Goal: Task Accomplishment & Management: Use online tool/utility

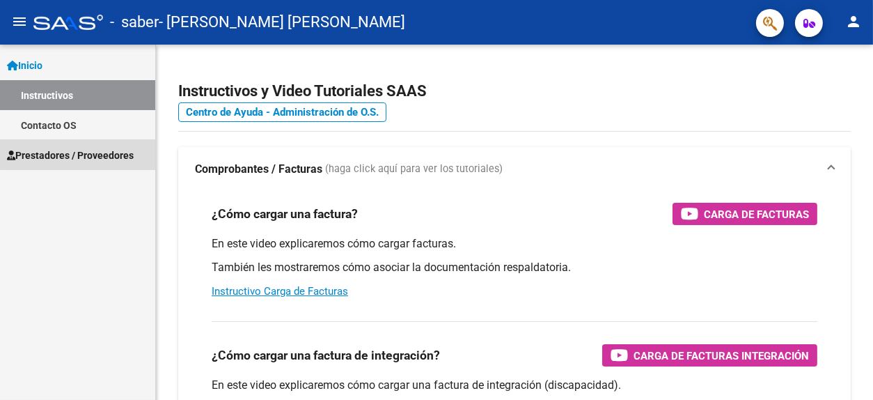
click at [121, 152] on span "Prestadores / Proveedores" at bounding box center [70, 155] width 127 height 15
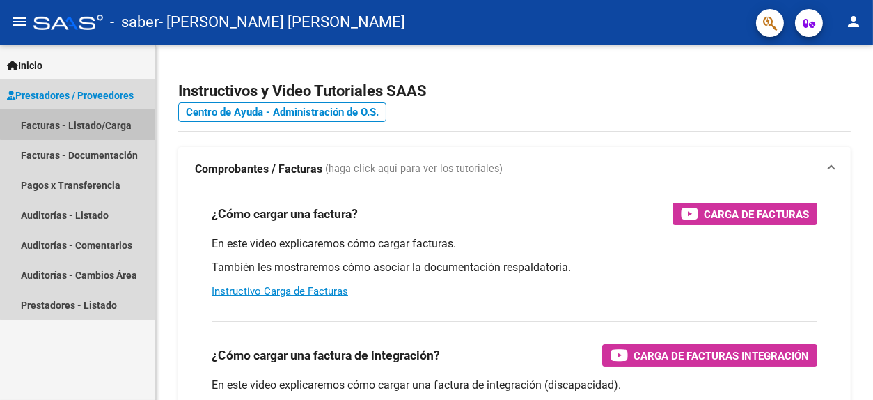
click at [116, 117] on link "Facturas - Listado/Carga" at bounding box center [77, 125] width 155 height 30
click at [99, 122] on link "Facturas - Listado/Carga" at bounding box center [77, 125] width 155 height 30
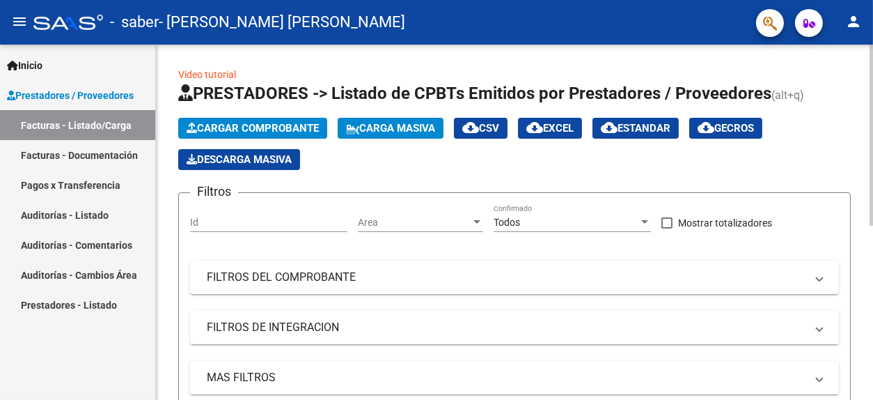
scroll to position [341, 0]
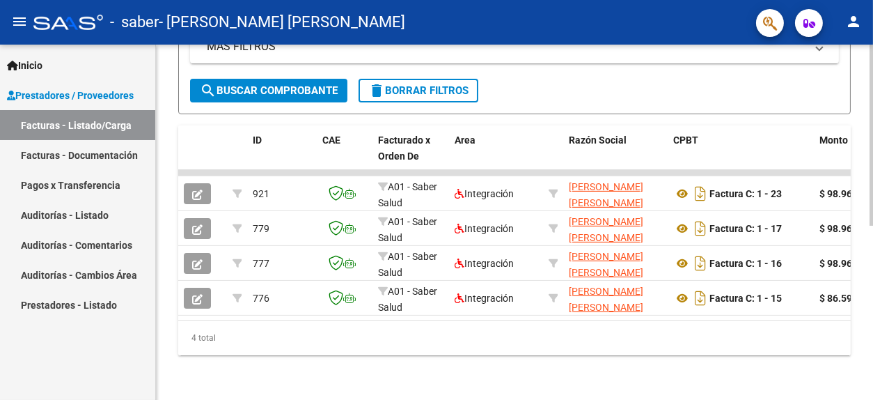
click at [872, 342] on div at bounding box center [871, 222] width 3 height 355
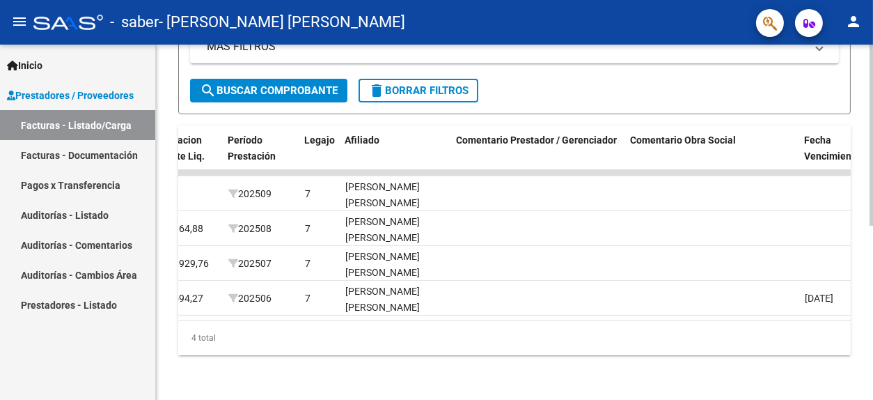
scroll to position [0, 2263]
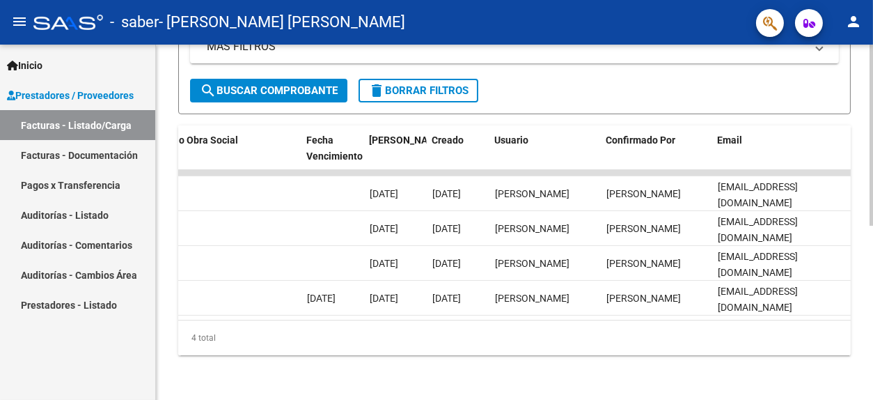
click at [387, 306] on datatable-body "921 A01 - Saber Salud Integración [PERSON_NAME] [PERSON_NAME] 23330177314 Factu…" at bounding box center [514, 245] width 673 height 150
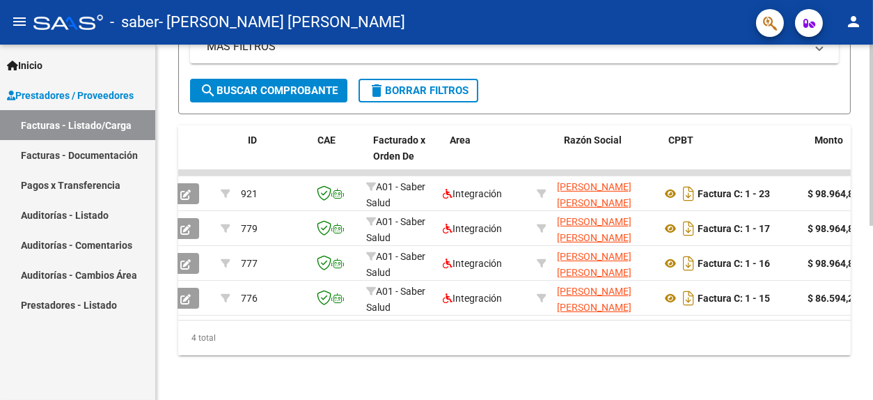
scroll to position [0, 0]
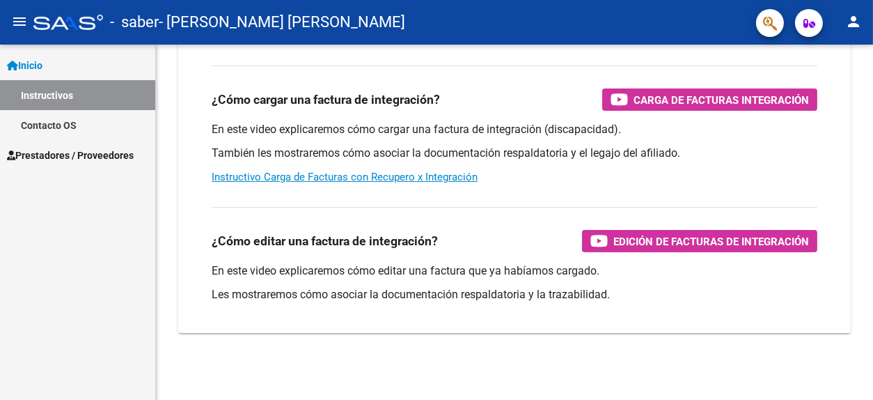
scroll to position [256, 0]
